Goal: Task Accomplishment & Management: Manage account settings

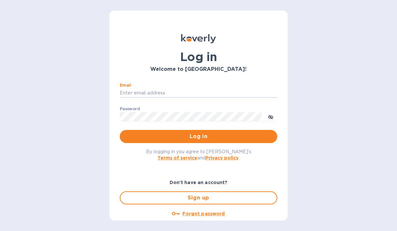
type input "[PERSON_NAME][EMAIL_ADDRESS][DOMAIN_NAME]"
click at [199, 136] on button "Log in" at bounding box center [199, 136] width 158 height 13
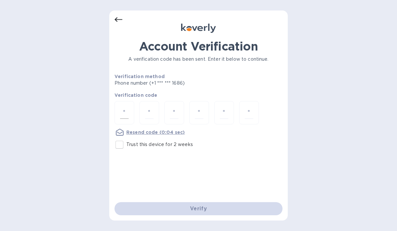
click at [126, 117] on input "number" at bounding box center [124, 113] width 9 height 12
type input "5"
type input "7"
type input "0"
type input "1"
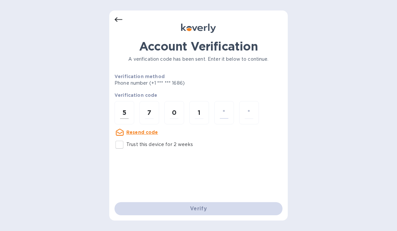
type input "7"
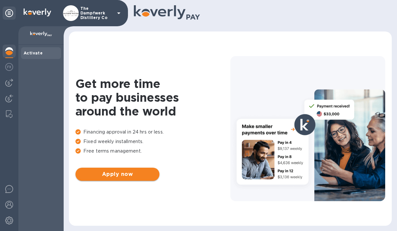
click at [94, 174] on span "Apply now" at bounding box center [118, 174] width 74 height 8
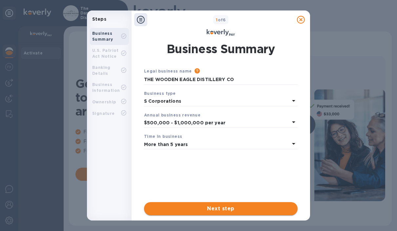
click at [227, 210] on span "Next step" at bounding box center [220, 209] width 143 height 8
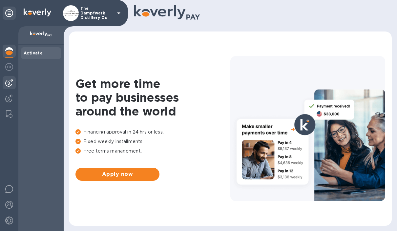
click at [8, 85] on img at bounding box center [9, 83] width 8 height 8
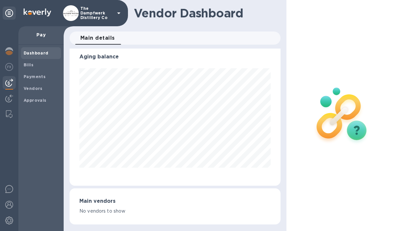
scroll to position [6, 0]
click at [33, 68] on div "Bills" at bounding box center [41, 65] width 40 height 12
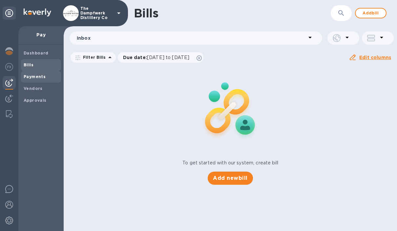
click at [41, 77] on b "Payments" at bounding box center [35, 76] width 22 height 5
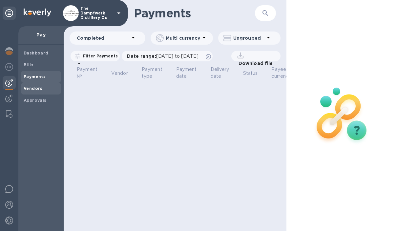
click at [36, 90] on span "Vendors" at bounding box center [33, 88] width 19 height 7
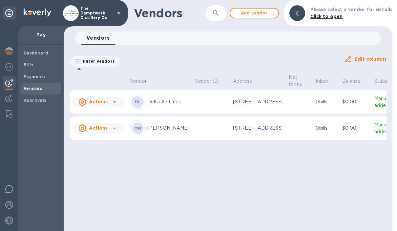
click at [11, 14] on icon at bounding box center [9, 13] width 8 height 8
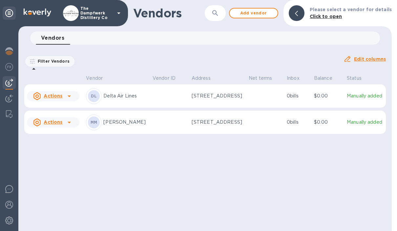
click at [9, 16] on icon at bounding box center [9, 13] width 8 height 8
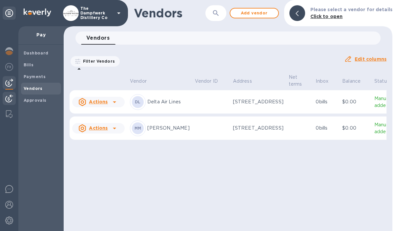
click at [13, 98] on img at bounding box center [9, 99] width 8 height 8
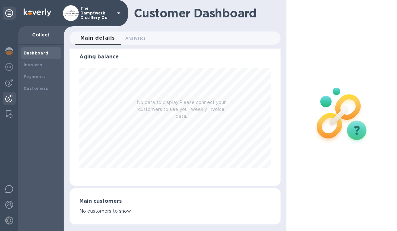
scroll to position [6, 0]
click at [10, 116] on img at bounding box center [9, 114] width 7 height 8
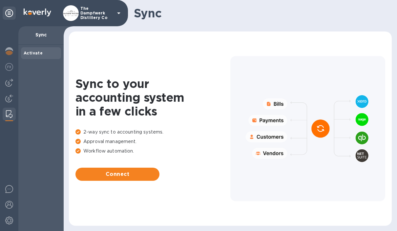
click at [40, 14] on img at bounding box center [38, 13] width 28 height 8
click at [10, 15] on icon at bounding box center [9, 13] width 8 height 8
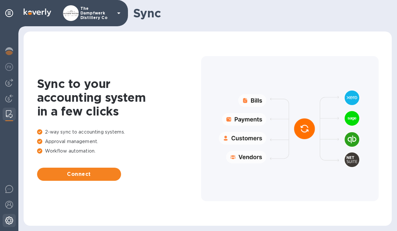
click at [9, 223] on img at bounding box center [9, 221] width 8 height 8
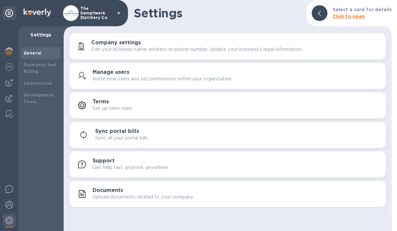
click at [354, 18] on b "Click to open" at bounding box center [349, 16] width 32 height 5
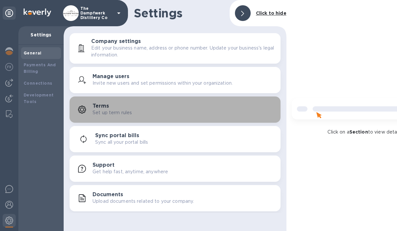
click at [269, 112] on div "Terms Set up term rules" at bounding box center [184, 109] width 183 height 13
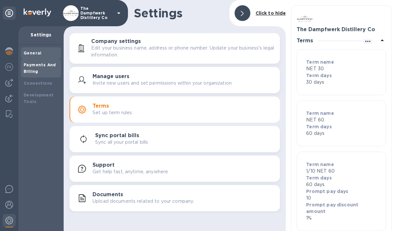
click at [34, 67] on b "Payments And Billing" at bounding box center [40, 67] width 32 height 11
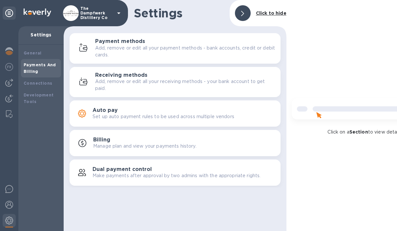
click at [114, 55] on p "Add, remove or edit all your payment methods - bank accounts, credit or debit c…" at bounding box center [185, 52] width 180 height 14
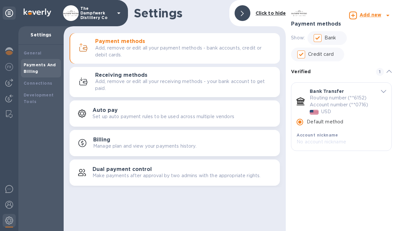
click at [354, 15] on icon at bounding box center [353, 15] width 8 height 8
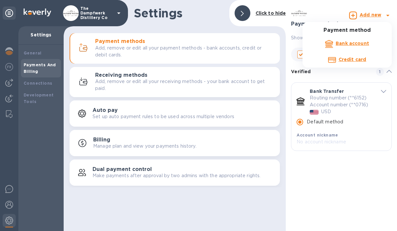
click at [355, 59] on b "Credit card" at bounding box center [353, 59] width 28 height 5
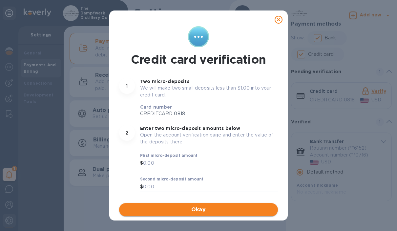
click at [206, 211] on span "Okay" at bounding box center [198, 210] width 148 height 8
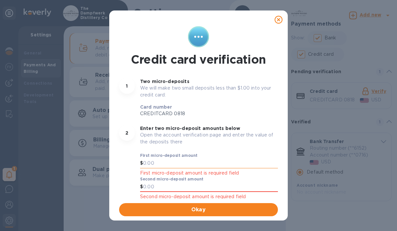
click at [152, 164] on input "text" at bounding box center [210, 164] width 135 height 10
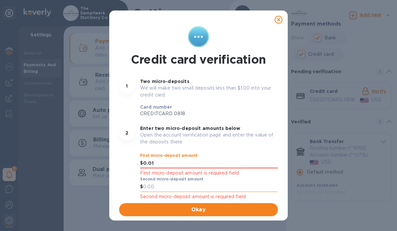
type input "0.01"
click at [250, 186] on input "text" at bounding box center [210, 187] width 135 height 10
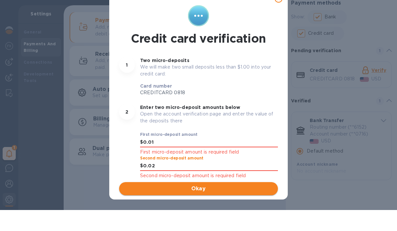
type input "0.02"
click at [238, 206] on span "Okay" at bounding box center [198, 210] width 148 height 8
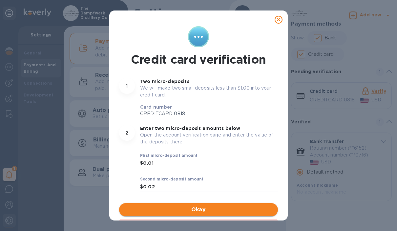
click at [261, 210] on span "Okay" at bounding box center [198, 210] width 148 height 8
click at [260, 209] on span "Done" at bounding box center [198, 210] width 148 height 8
click at [282, 16] on icon at bounding box center [279, 20] width 8 height 8
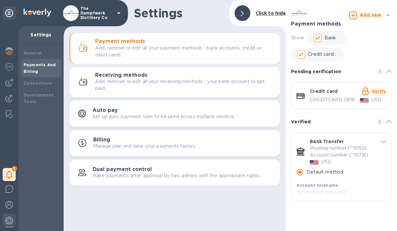
click at [382, 90] on link "Verify" at bounding box center [379, 91] width 15 height 5
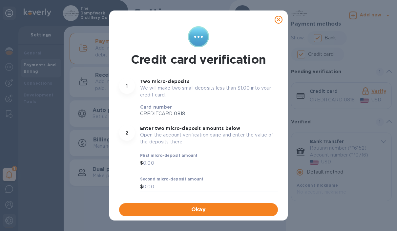
click at [155, 162] on input "text" at bounding box center [210, 164] width 135 height 10
type input "0.90"
click at [219, 189] on input "text" at bounding box center [210, 187] width 135 height 10
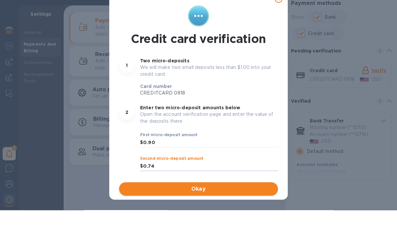
type input "0.74"
click at [222, 206] on span "Okay" at bounding box center [198, 210] width 148 height 8
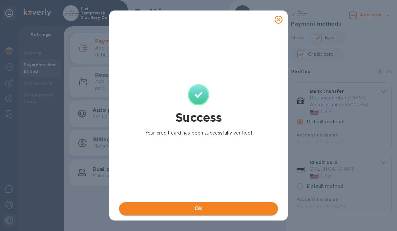
click at [247, 208] on span "Ok" at bounding box center [198, 209] width 148 height 8
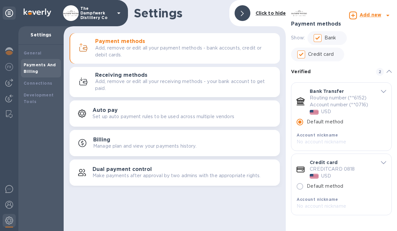
click at [324, 186] on p "Default method" at bounding box center [325, 186] width 36 height 7
click at [307, 186] on input "Default method" at bounding box center [300, 187] width 14 height 14
click at [302, 185] on input "Default method" at bounding box center [300, 187] width 14 height 14
radio input "false"
radio input "true"
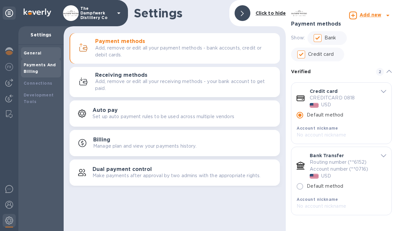
click at [35, 55] on b "General" at bounding box center [33, 53] width 18 height 5
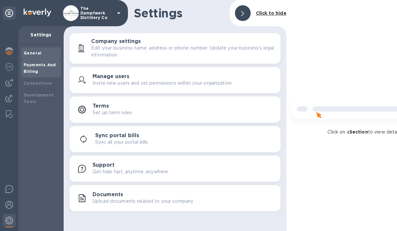
click at [33, 66] on b "Payments And Billing" at bounding box center [40, 67] width 32 height 11
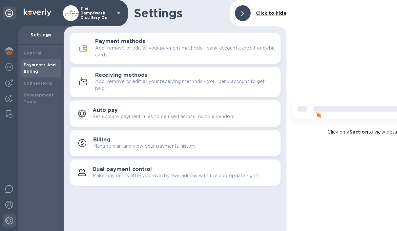
click at [85, 13] on p "The Dampfwerk Distillery Co" at bounding box center [96, 13] width 33 height 14
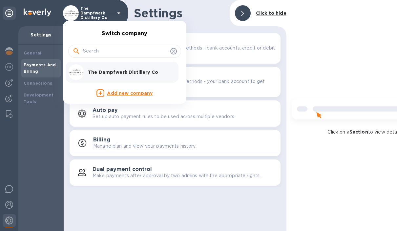
click at [193, 17] on div at bounding box center [198, 115] width 397 height 231
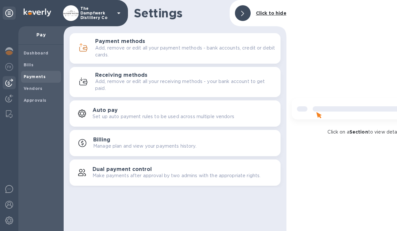
click at [35, 75] on b "Payments" at bounding box center [35, 76] width 22 height 5
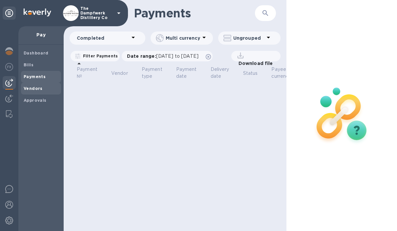
click at [36, 87] on b "Vendors" at bounding box center [33, 88] width 19 height 5
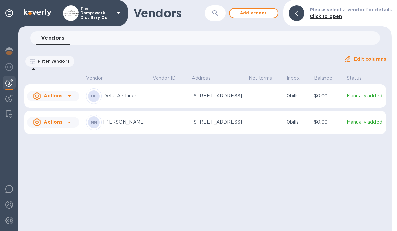
click at [372, 61] on u "Edit columns" at bounding box center [370, 58] width 32 height 5
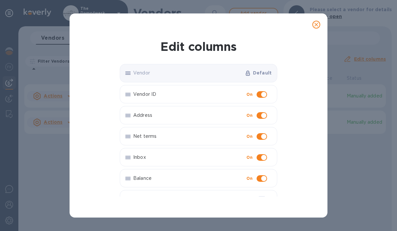
click at [318, 22] on icon "close" at bounding box center [316, 24] width 7 height 7
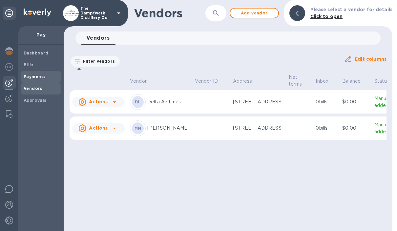
click at [35, 77] on b "Payments" at bounding box center [35, 76] width 22 height 5
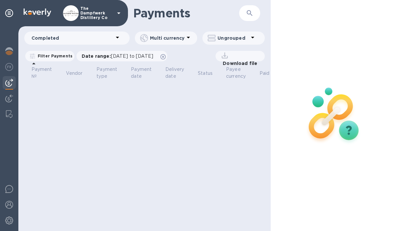
click at [114, 37] on p "Completed" at bounding box center [73, 38] width 82 height 7
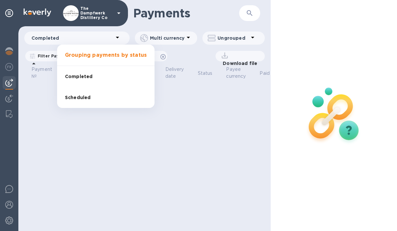
click at [176, 95] on div at bounding box center [198, 115] width 397 height 231
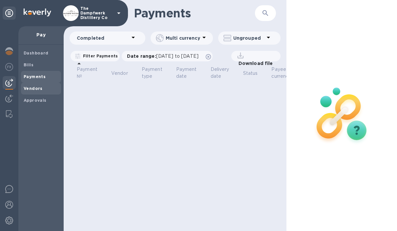
click at [32, 89] on b "Vendors" at bounding box center [33, 88] width 19 height 5
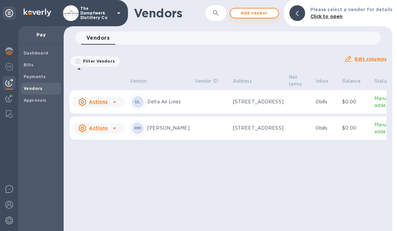
click at [261, 15] on span "Add vendor" at bounding box center [254, 13] width 37 height 8
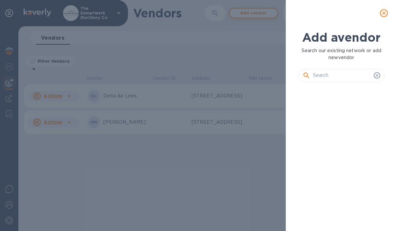
scroll to position [126, 89]
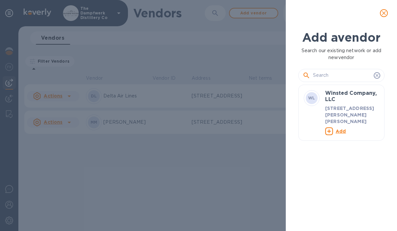
click at [358, 76] on input "text" at bounding box center [342, 76] width 58 height 10
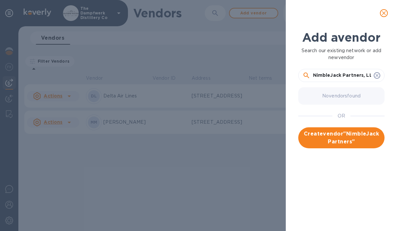
type input "NimbleJack Partners, LLC"
click at [353, 142] on span "Create vendor " NimbleJack Partners, LLC "" at bounding box center [342, 138] width 76 height 16
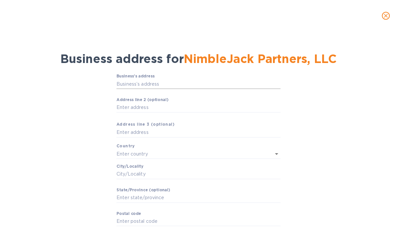
click at [240, 85] on input "Business’s аddress" at bounding box center [199, 84] width 164 height 10
type input "8450 Glen Lake Drive"
type input "Cumming"
type input "GA"
type input "30028"
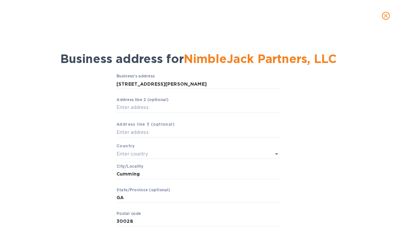
type input "United States"
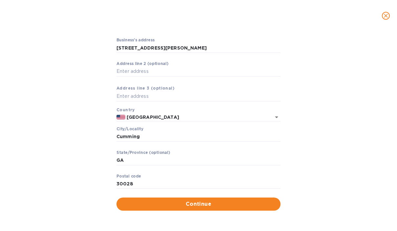
scroll to position [37, 0]
click at [251, 202] on span "Continue" at bounding box center [199, 204] width 154 height 8
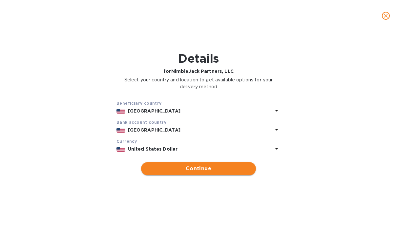
click at [175, 173] on span "Continue" at bounding box center [198, 169] width 104 height 8
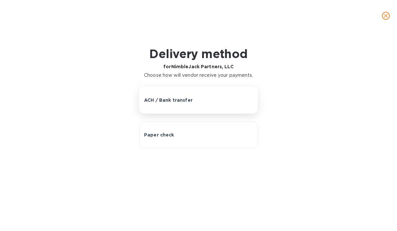
click at [196, 101] on div "ACH / Bank transfer" at bounding box center [198, 100] width 109 height 7
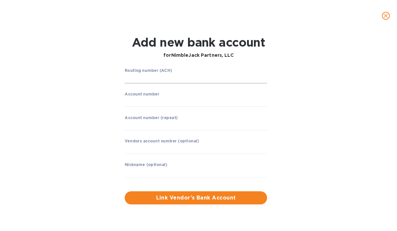
click at [210, 75] on input "string" at bounding box center [196, 79] width 142 height 10
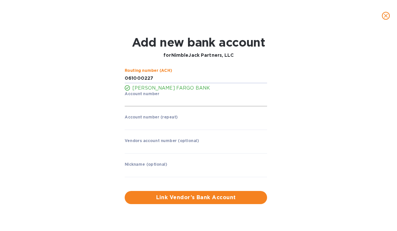
type input "061000227"
click at [255, 97] on input "string" at bounding box center [196, 102] width 142 height 10
type input "1180641043"
click at [233, 125] on input "string" at bounding box center [196, 125] width 142 height 10
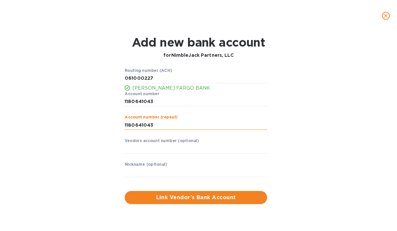
type input "1180641043"
click at [240, 172] on input "text" at bounding box center [196, 172] width 142 height 10
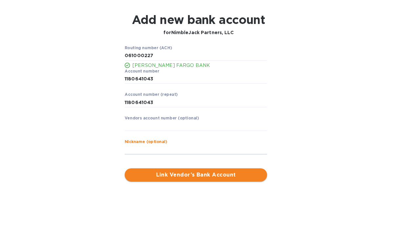
click at [241, 194] on span "Link Vendor’s Bank Account" at bounding box center [196, 198] width 132 height 8
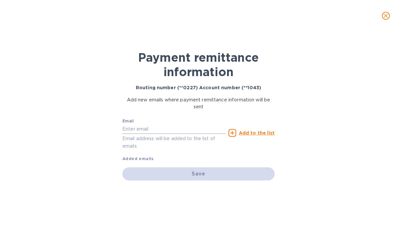
click at [204, 129] on input "text" at bounding box center [173, 129] width 103 height 10
type input "Colleen@minblejackpartners.com"
click at [256, 137] on div "Add to the list" at bounding box center [251, 133] width 46 height 8
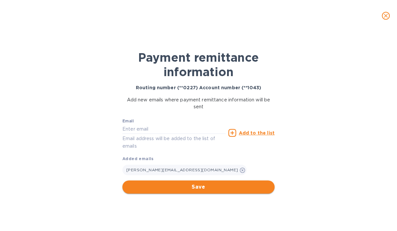
click at [230, 190] on span "Save" at bounding box center [199, 187] width 142 height 8
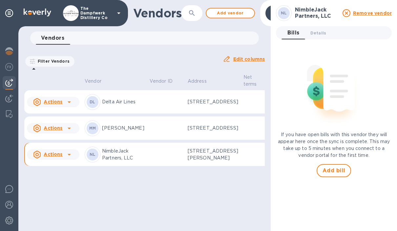
click at [65, 159] on icon at bounding box center [69, 155] width 8 height 8
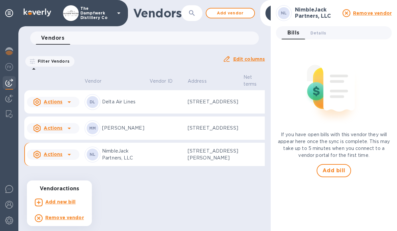
click at [129, 206] on div at bounding box center [198, 115] width 397 height 231
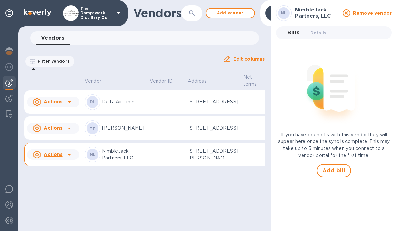
click at [252, 61] on u "Edit columns" at bounding box center [249, 58] width 32 height 5
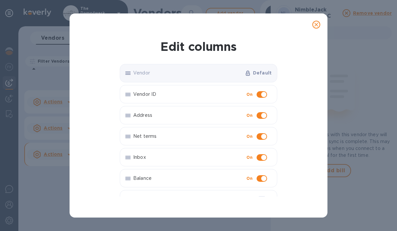
click at [315, 25] on span "close" at bounding box center [316, 25] width 8 height 8
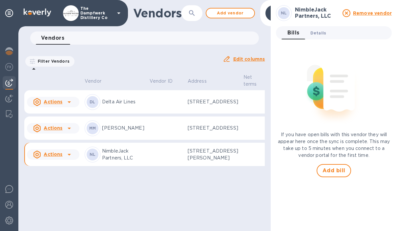
click at [318, 32] on span "Details 0" at bounding box center [318, 33] width 16 height 7
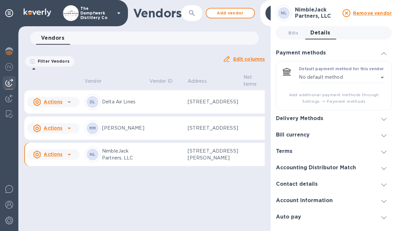
click at [383, 186] on span at bounding box center [383, 184] width 5 height 6
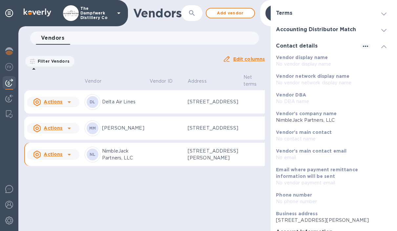
scroll to position [89, 0]
click at [365, 47] on icon "button" at bounding box center [366, 47] width 8 height 8
click at [379, 60] on li "Edit" at bounding box center [373, 60] width 26 height 21
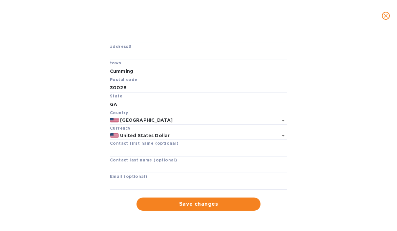
scroll to position [83, 0]
click at [219, 185] on input "text" at bounding box center [198, 185] width 177 height 10
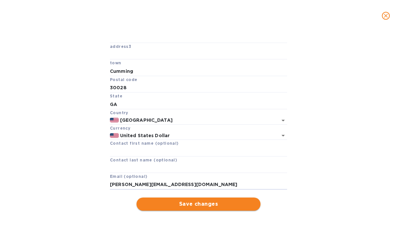
type input "Colleen@nimblejackpartners.com"
click at [235, 207] on span "Save changes" at bounding box center [199, 204] width 114 height 8
click at [225, 206] on span "Save changes" at bounding box center [199, 204] width 114 height 8
click at [389, 13] on icon "close" at bounding box center [386, 15] width 7 height 7
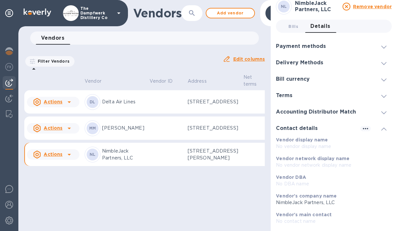
scroll to position [4, 0]
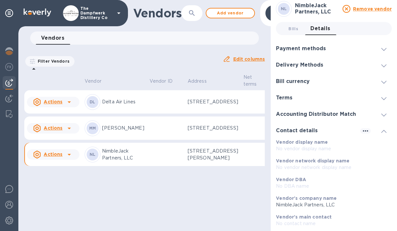
click at [383, 50] on icon at bounding box center [383, 49] width 5 height 3
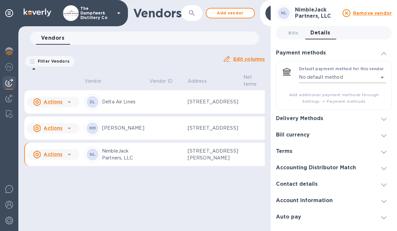
click at [379, 78] on body "The Dampfwerk Distillery Co distributors Vendors ​ Add vendor Vendors 0 Filter …" at bounding box center [198, 115] width 397 height 231
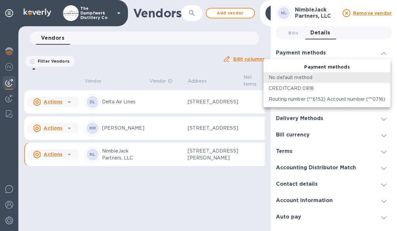
click at [312, 87] on p "CREDITCARD 0818" at bounding box center [291, 88] width 45 height 7
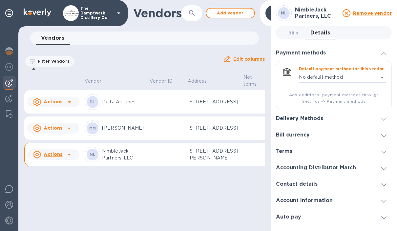
type input "853954110409501255200002"
click at [382, 118] on icon at bounding box center [383, 119] width 5 height 3
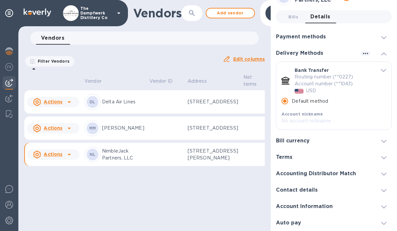
scroll to position [16, 0]
click at [383, 72] on icon "default-method" at bounding box center [383, 70] width 5 height 3
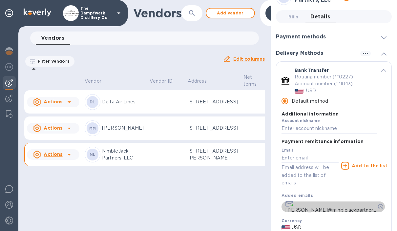
click at [378, 208] on icon "default-method" at bounding box center [380, 206] width 5 height 5
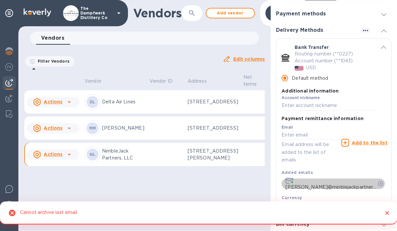
scroll to position [38, 0]
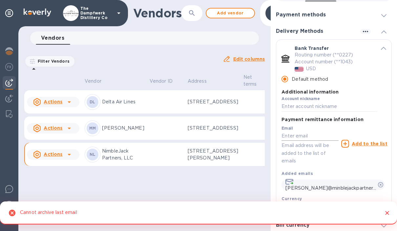
click at [320, 136] on input "default-method" at bounding box center [310, 136] width 57 height 10
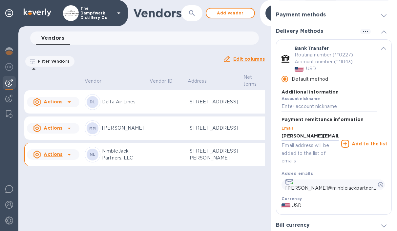
type input "Colleen@nimblejackpartners.com"
click at [349, 141] on icon "default-method" at bounding box center [345, 144] width 8 height 8
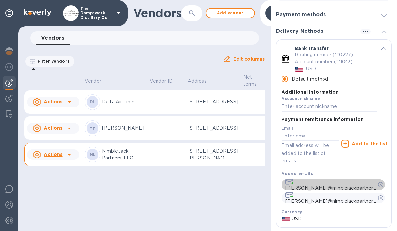
click at [378, 185] on icon "default-method" at bounding box center [380, 184] width 5 height 5
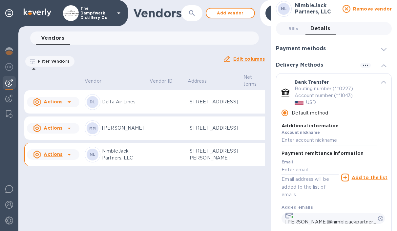
scroll to position [4, 0]
click at [382, 84] on icon "default-method" at bounding box center [383, 82] width 5 height 3
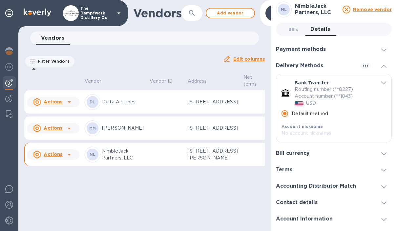
click at [335, 172] on div "Terms" at bounding box center [334, 169] width 116 height 16
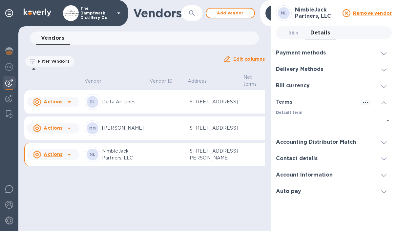
click at [383, 160] on icon at bounding box center [383, 159] width 5 height 3
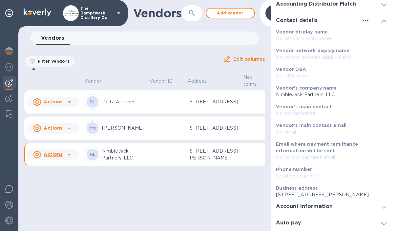
scroll to position [115, 0]
click at [383, 22] on icon at bounding box center [383, 21] width 5 height 3
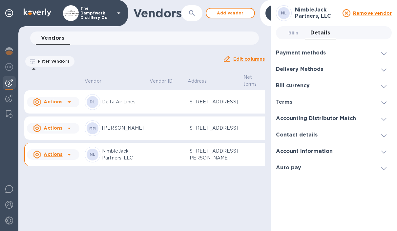
click at [50, 157] on u "Actions" at bounding box center [53, 154] width 19 height 5
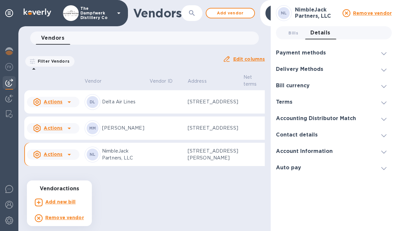
click at [53, 203] on b "Add new bill" at bounding box center [60, 201] width 31 height 5
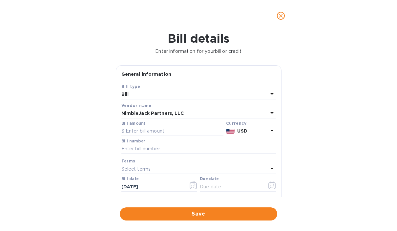
click at [155, 137] on div "Bill amount" at bounding box center [172, 129] width 105 height 18
click at [156, 132] on input "text" at bounding box center [172, 131] width 102 height 10
type input "8,151.29"
click at [219, 146] on input "text" at bounding box center [198, 149] width 155 height 10
type input "INV-001949"
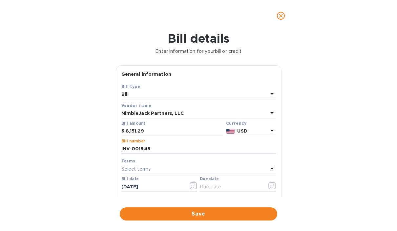
click at [271, 167] on icon at bounding box center [272, 168] width 8 height 8
click at [264, 189] on icon at bounding box center [263, 187] width 5 height 5
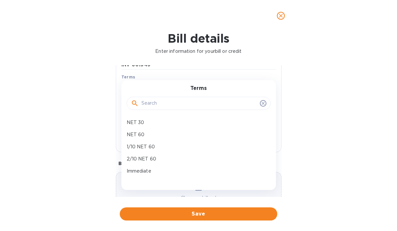
scroll to position [84, 0]
click at [264, 105] on icon at bounding box center [263, 103] width 5 height 5
click at [264, 106] on icon at bounding box center [263, 103] width 5 height 5
click at [149, 173] on p "Immediate" at bounding box center [196, 171] width 139 height 7
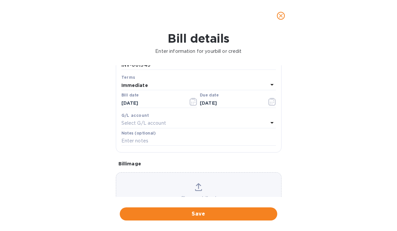
click at [194, 106] on icon "button" at bounding box center [193, 102] width 7 height 8
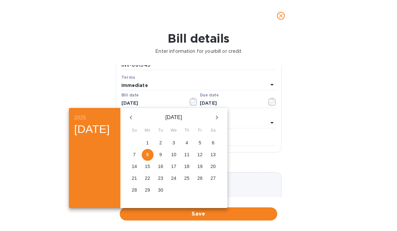
click at [272, 87] on div at bounding box center [198, 115] width 397 height 231
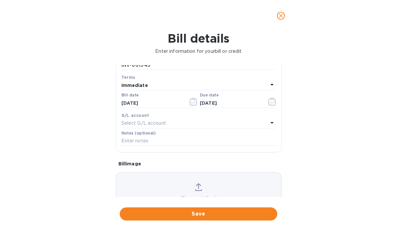
click at [274, 85] on icon at bounding box center [272, 85] width 8 height 8
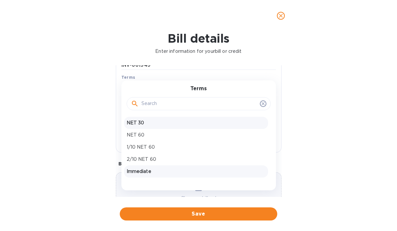
click at [148, 124] on p "NET 30" at bounding box center [196, 122] width 139 height 7
type input "10/08/2025"
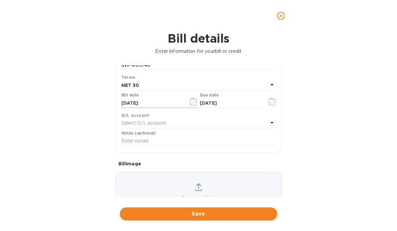
click at [191, 104] on icon "button" at bounding box center [194, 102] width 8 height 8
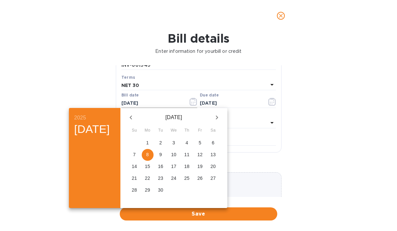
click at [136, 122] on button "button" at bounding box center [131, 118] width 16 height 16
click at [163, 168] on p "12" at bounding box center [160, 166] width 5 height 7
type input "08/12/2025"
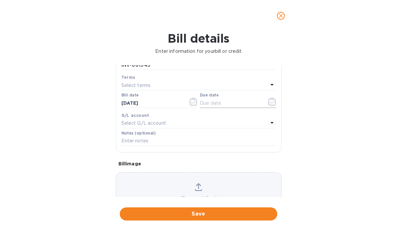
click at [272, 100] on icon "button" at bounding box center [271, 102] width 7 height 8
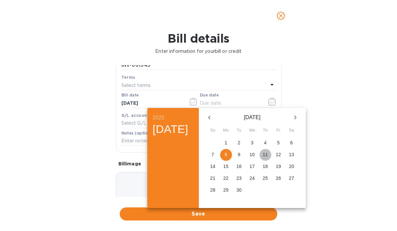
click at [268, 155] on p "11" at bounding box center [265, 154] width 5 height 7
type input "09/11/2025"
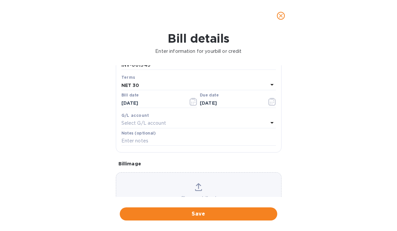
click at [270, 123] on icon at bounding box center [272, 123] width 8 height 8
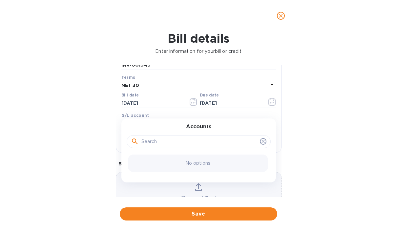
click at [264, 144] on icon at bounding box center [263, 141] width 5 height 5
click at [223, 95] on div "Due date 09/11/2025" at bounding box center [238, 100] width 76 height 15
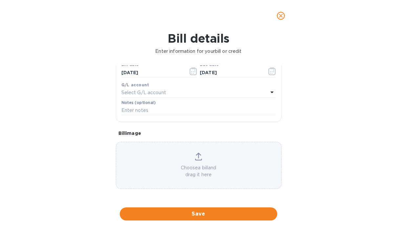
scroll to position [115, 0]
click at [216, 214] on span "Save" at bounding box center [198, 214] width 147 height 8
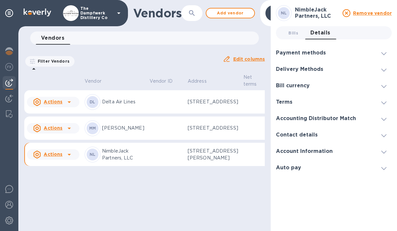
click at [71, 159] on icon at bounding box center [69, 155] width 8 height 8
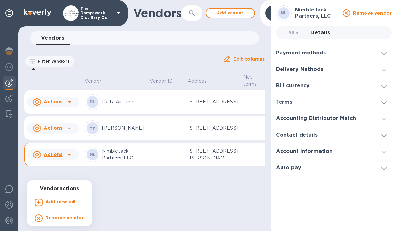
click at [104, 213] on div at bounding box center [198, 115] width 397 height 231
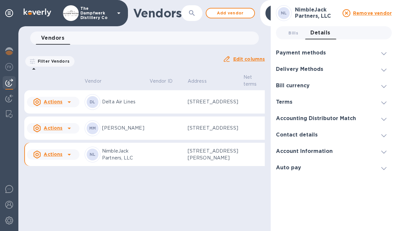
click at [188, 39] on div "Vendors 0" at bounding box center [147, 38] width 223 height 13
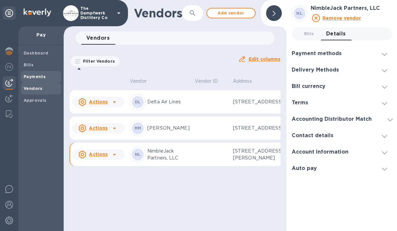
click at [39, 79] on span "Payments" at bounding box center [35, 77] width 22 height 7
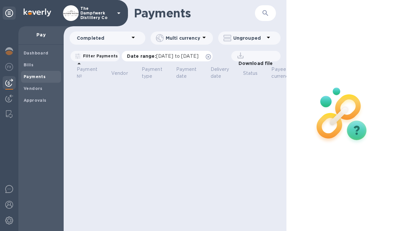
click at [216, 53] on div "Download file" at bounding box center [248, 56] width 64 height 11
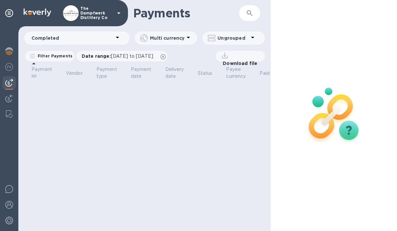
click at [117, 36] on icon at bounding box center [118, 37] width 8 height 8
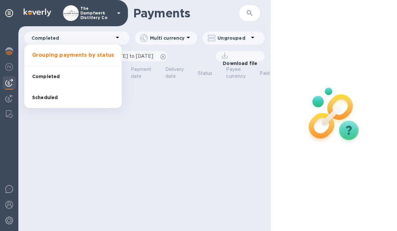
click at [76, 100] on li "Scheduled" at bounding box center [72, 97] width 97 height 21
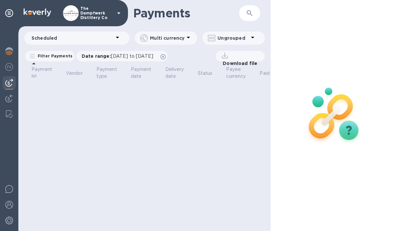
click at [58, 55] on p "Filter Payments" at bounding box center [53, 56] width 37 height 6
click at [42, 76] on p "Payment №" at bounding box center [42, 73] width 21 height 14
click at [78, 74] on p "Vendor" at bounding box center [74, 73] width 17 height 7
click at [123, 41] on div "Scheduled" at bounding box center [76, 38] width 105 height 13
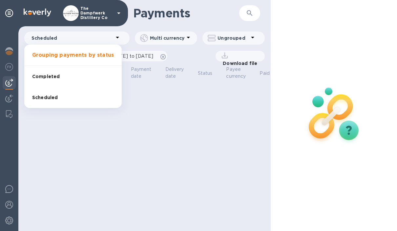
click at [118, 34] on div at bounding box center [198, 115] width 397 height 231
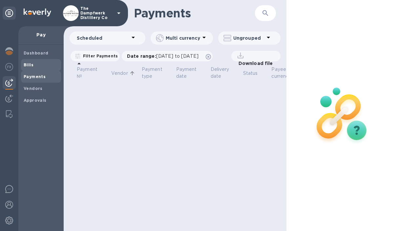
click at [41, 67] on span "Bills" at bounding box center [41, 65] width 35 height 7
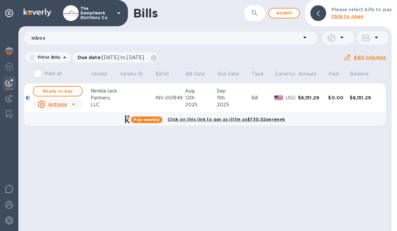
click at [290, 123] on div "Pay weekly Click on this link to pay as little as $730.02 per week" at bounding box center [205, 119] width 366 height 13
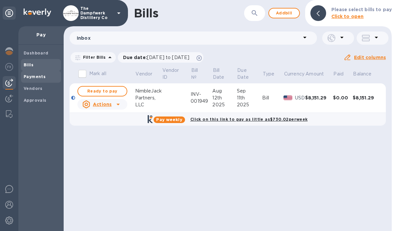
click at [45, 75] on span "Payments" at bounding box center [41, 77] width 35 height 7
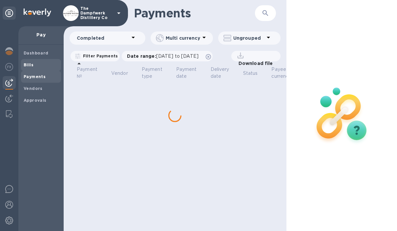
click at [43, 65] on span "Bills" at bounding box center [41, 65] width 35 height 7
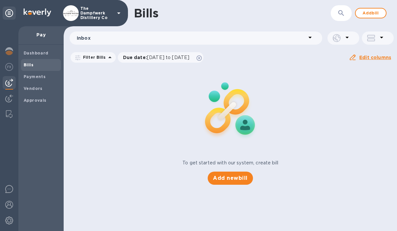
click at [39, 65] on span "Bills" at bounding box center [41, 65] width 35 height 7
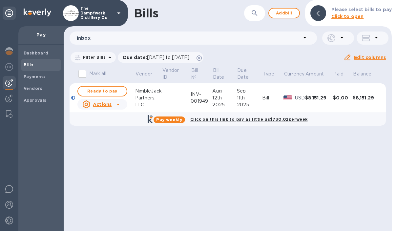
click at [111, 102] on u "Actions" at bounding box center [102, 104] width 19 height 5
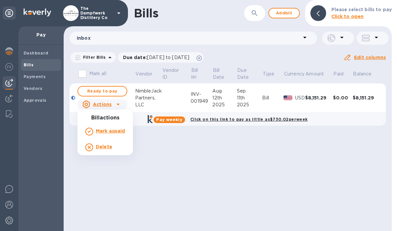
click at [152, 154] on div at bounding box center [198, 115] width 397 height 231
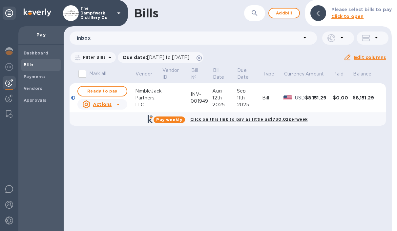
click at [114, 91] on span "Ready to pay" at bounding box center [102, 91] width 38 height 8
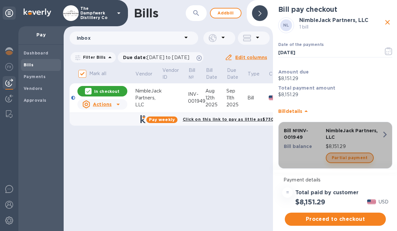
click at [356, 157] on span "Partial payment" at bounding box center [350, 158] width 36 height 8
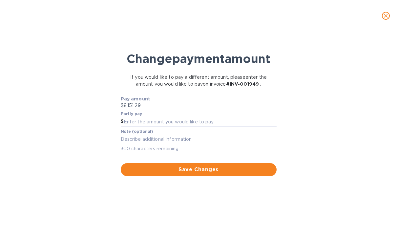
click at [385, 15] on icon "close" at bounding box center [386, 15] width 7 height 7
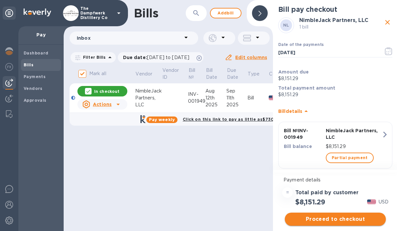
click at [354, 221] on span "Proceed to checkout" at bounding box center [335, 219] width 91 height 8
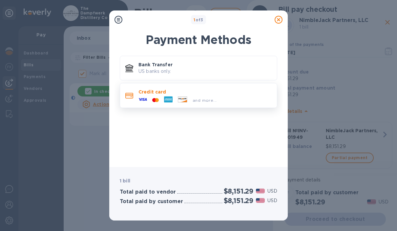
click at [237, 94] on p "Credit card" at bounding box center [205, 92] width 133 height 7
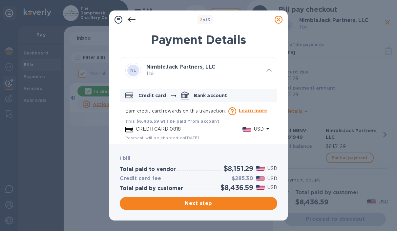
click at [274, 24] on div at bounding box center [278, 19] width 13 height 13
click at [282, 20] on icon at bounding box center [279, 20] width 8 height 8
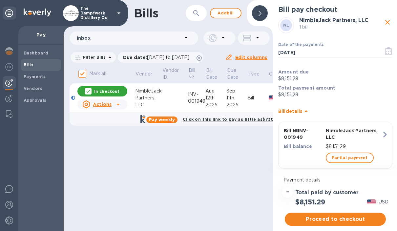
click at [385, 24] on icon "close" at bounding box center [388, 22] width 8 height 8
checkbox input "false"
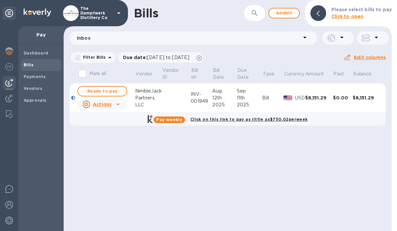
click at [288, 122] on div "Click on this link to pay as little as $730.02 per week" at bounding box center [249, 120] width 120 height 10
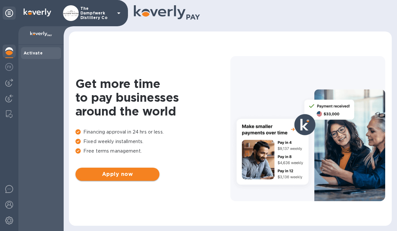
click at [133, 172] on span "Apply now" at bounding box center [118, 174] width 74 height 8
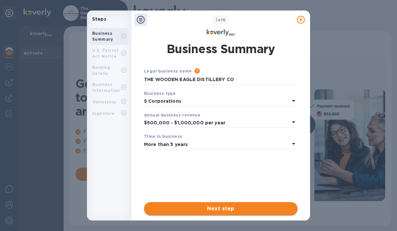
click at [258, 207] on span "Next step" at bounding box center [220, 209] width 143 height 8
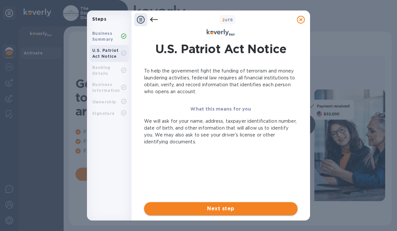
click at [272, 206] on span "Next step" at bounding box center [220, 209] width 143 height 8
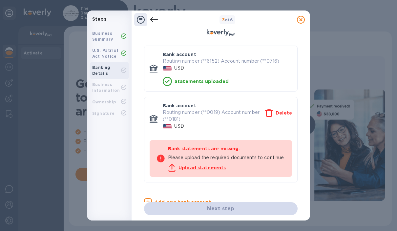
scroll to position [37, 0]
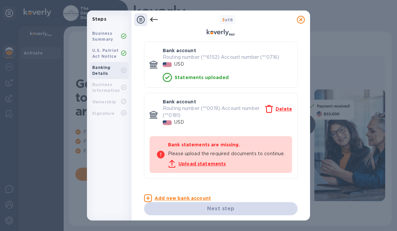
click at [212, 166] on u "Upload statements" at bounding box center [203, 163] width 48 height 5
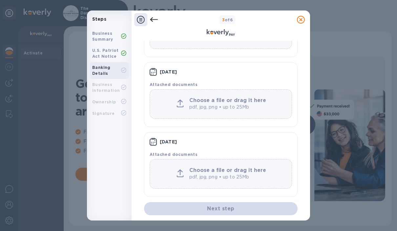
scroll to position [98, 0]
click at [264, 175] on p "pdf, jpg, png • up to 25Mb" at bounding box center [228, 177] width 79 height 7
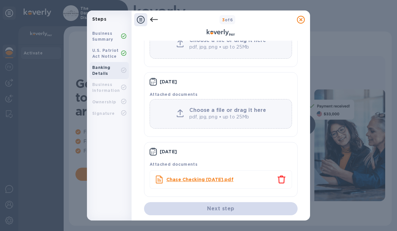
click at [267, 112] on h3 "Choose a file or drag it here" at bounding box center [228, 110] width 79 height 6
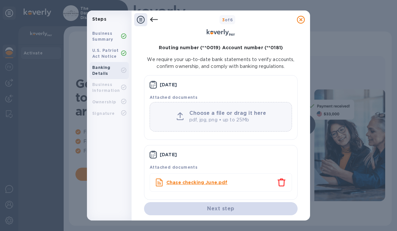
scroll to position [7, 0]
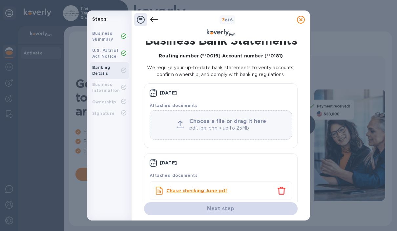
click at [235, 125] on p "pdf, jpg, png • up to 25Mb" at bounding box center [228, 128] width 79 height 7
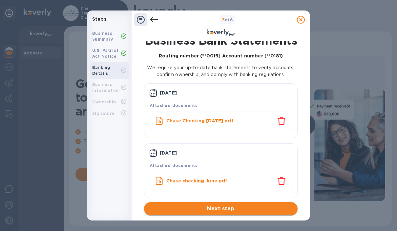
click at [270, 209] on span "Next step" at bounding box center [220, 209] width 143 height 8
click at [200, 206] on span "Next step" at bounding box center [220, 209] width 143 height 8
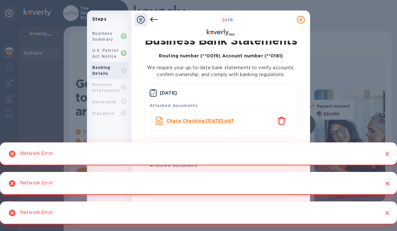
click at [386, 147] on div "Network Error" at bounding box center [198, 153] width 397 height 23
click at [384, 153] on button "Close" at bounding box center [387, 154] width 9 height 9
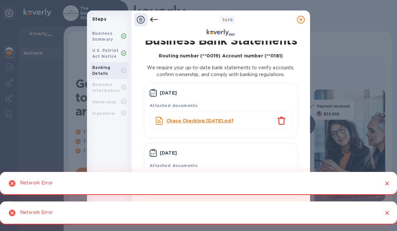
click at [383, 181] on button "Close" at bounding box center [387, 183] width 9 height 9
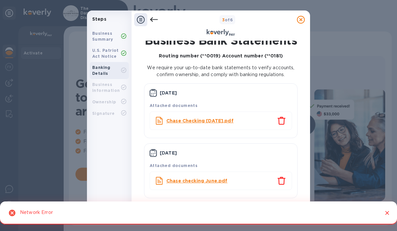
click at [386, 212] on icon "Close" at bounding box center [387, 213] width 4 height 4
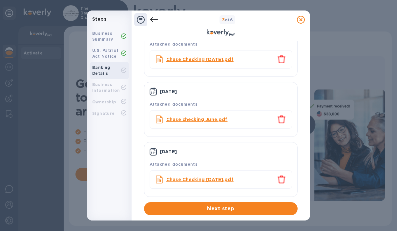
scroll to position [70, 0]
click at [252, 209] on span "Next step" at bounding box center [220, 209] width 143 height 8
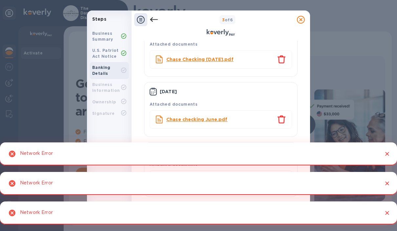
click at [388, 153] on icon "Close" at bounding box center [387, 154] width 4 height 4
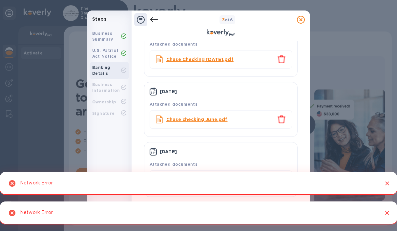
click at [384, 181] on button "Close" at bounding box center [387, 183] width 9 height 9
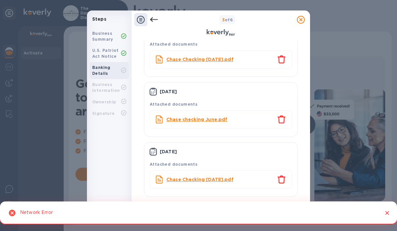
click at [378, 210] on div at bounding box center [385, 213] width 14 height 12
click at [386, 214] on icon "Close" at bounding box center [387, 213] width 4 height 4
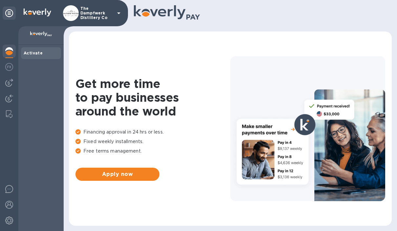
click at [78, 9] on img at bounding box center [71, 13] width 16 height 16
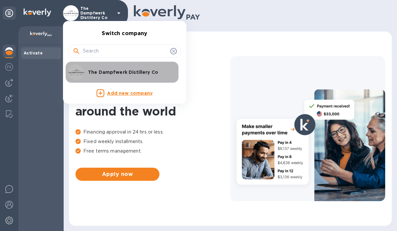
click at [90, 72] on p "The Dampfwerk Distillery Co" at bounding box center [129, 72] width 83 height 7
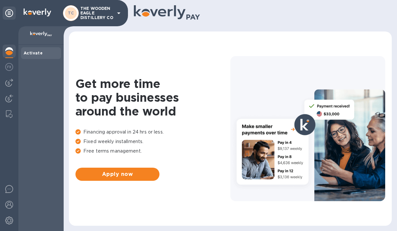
click at [119, 13] on icon at bounding box center [118, 13] width 3 height 2
click at [118, 12] on icon at bounding box center [119, 13] width 8 height 8
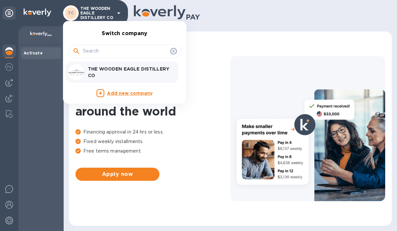
click at [86, 51] on input "text" at bounding box center [125, 51] width 85 height 10
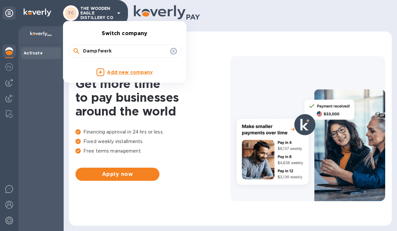
type input "Dampfwerk"
click at [243, 12] on div at bounding box center [198, 115] width 397 height 231
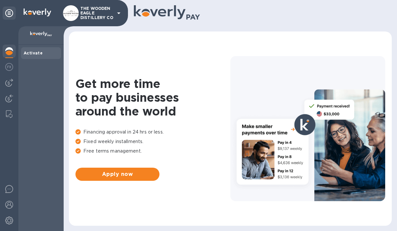
click at [121, 11] on icon at bounding box center [119, 13] width 8 height 8
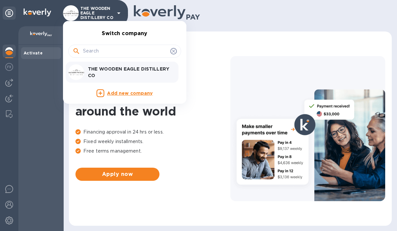
click at [115, 97] on p "Add new company" at bounding box center [130, 93] width 46 height 7
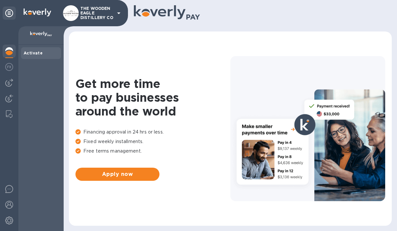
click at [7, 10] on icon at bounding box center [9, 13] width 8 height 8
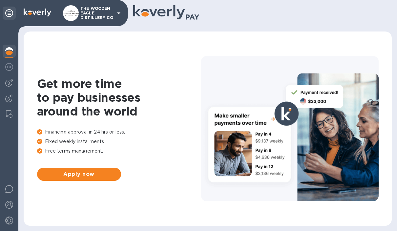
click at [12, 12] on icon at bounding box center [9, 13] width 8 height 8
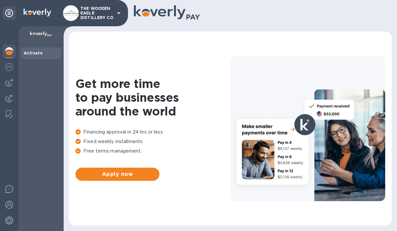
click at [116, 12] on icon at bounding box center [119, 13] width 8 height 8
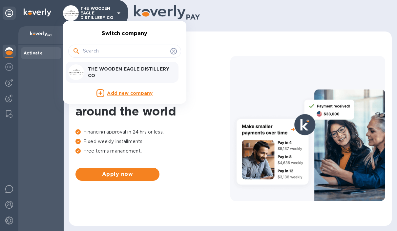
click at [172, 52] on icon at bounding box center [173, 51] width 5 height 5
click at [12, 67] on div at bounding box center [198, 115] width 397 height 231
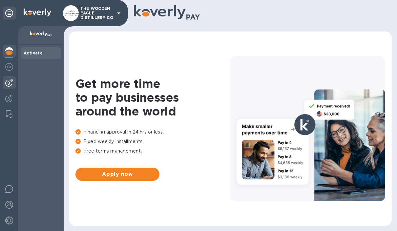
click at [10, 80] on img at bounding box center [9, 83] width 8 height 8
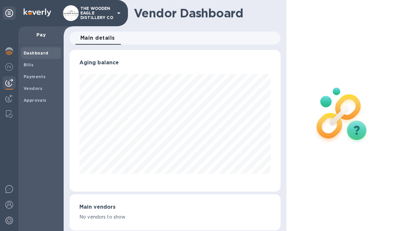
scroll to position [142, 211]
click at [35, 76] on b "Payments" at bounding box center [35, 76] width 22 height 5
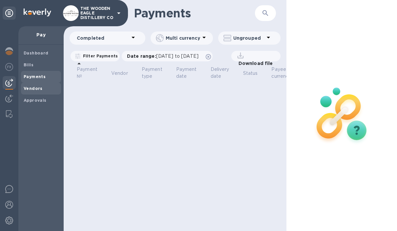
click at [32, 90] on b "Vendors" at bounding box center [33, 88] width 19 height 5
